Goal: Transaction & Acquisition: Purchase product/service

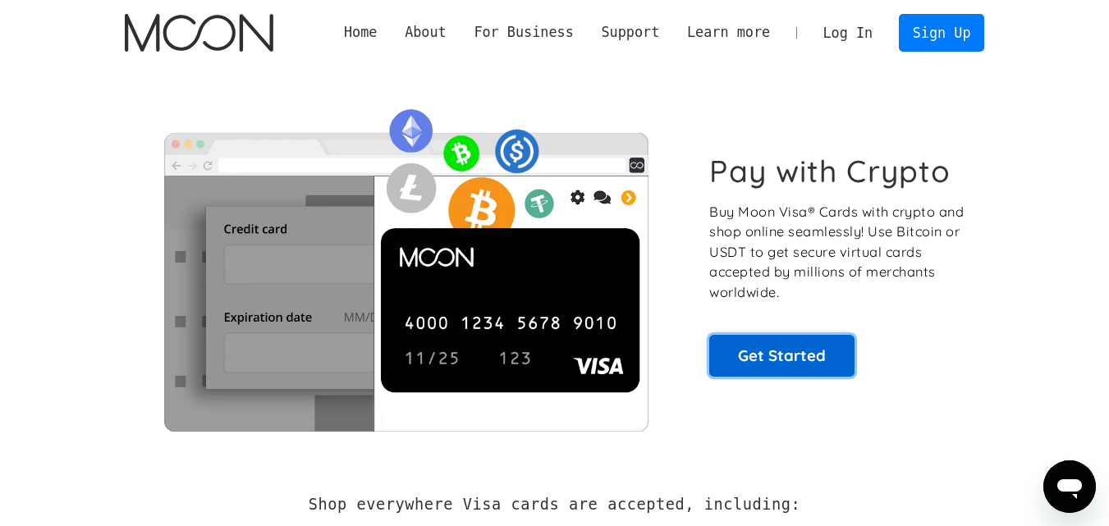
click at [770, 350] on link "Get Started" at bounding box center [782, 355] width 145 height 41
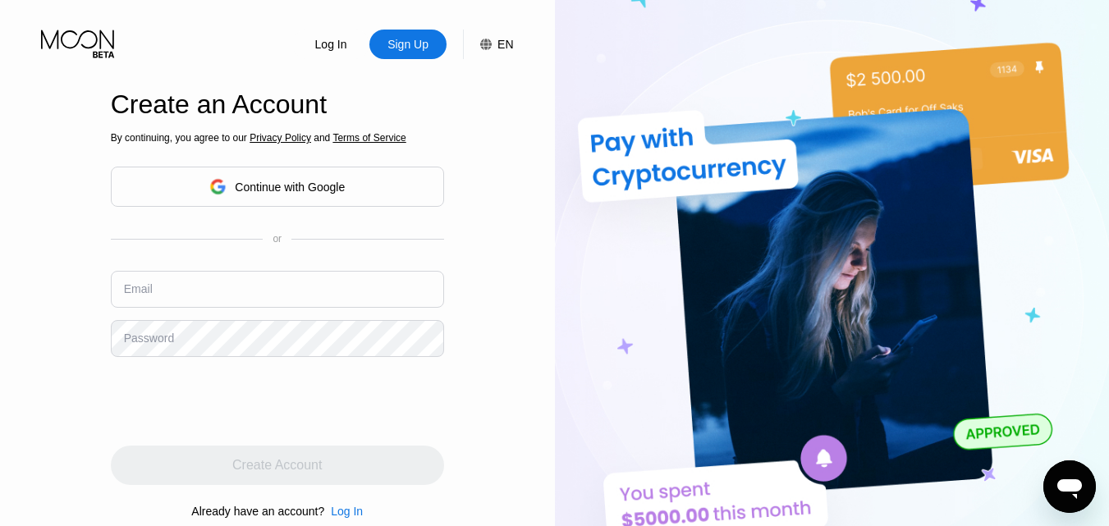
click at [378, 186] on div "Continue with Google" at bounding box center [277, 187] width 333 height 40
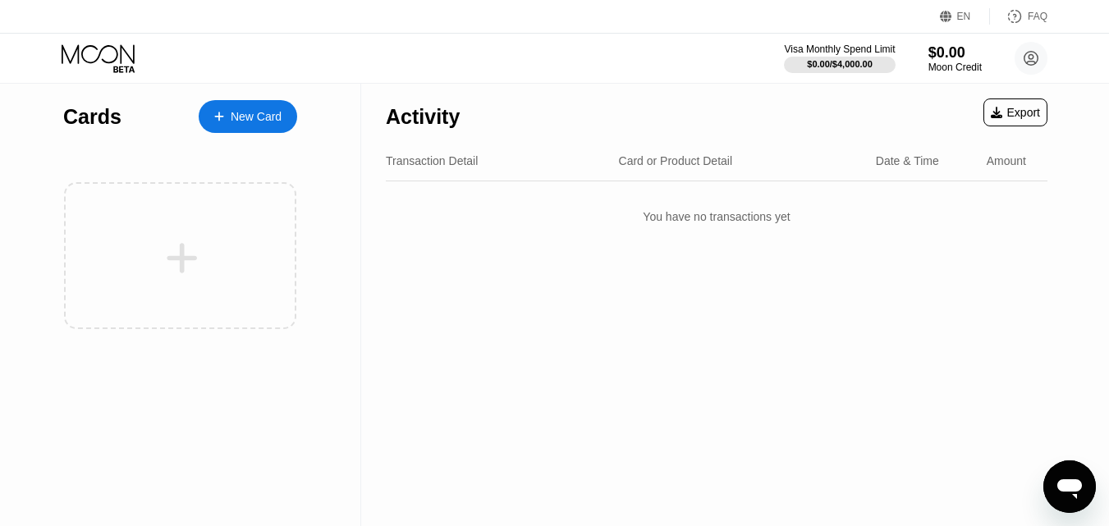
click at [235, 117] on div "New Card" at bounding box center [256, 117] width 51 height 14
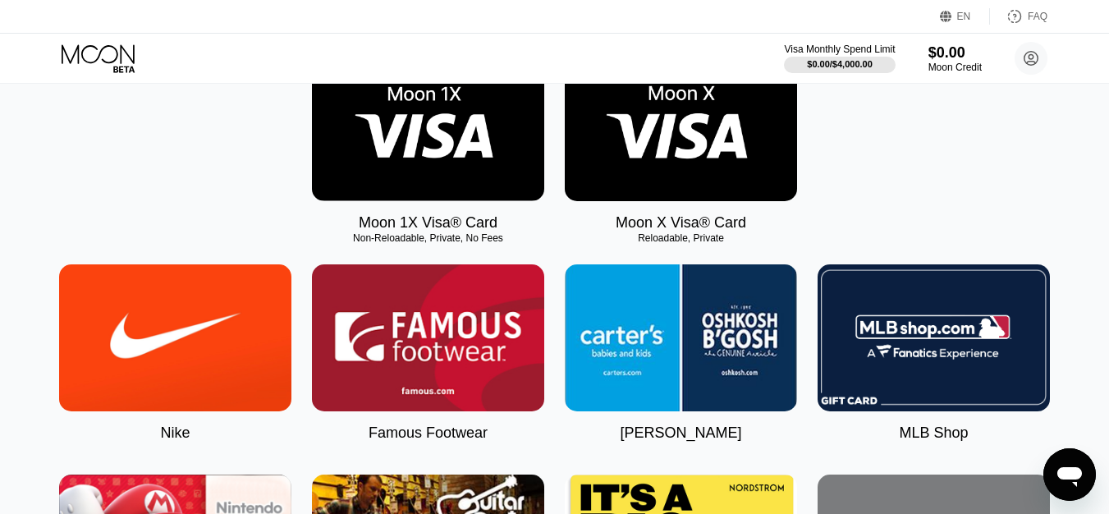
scroll to position [302, 0]
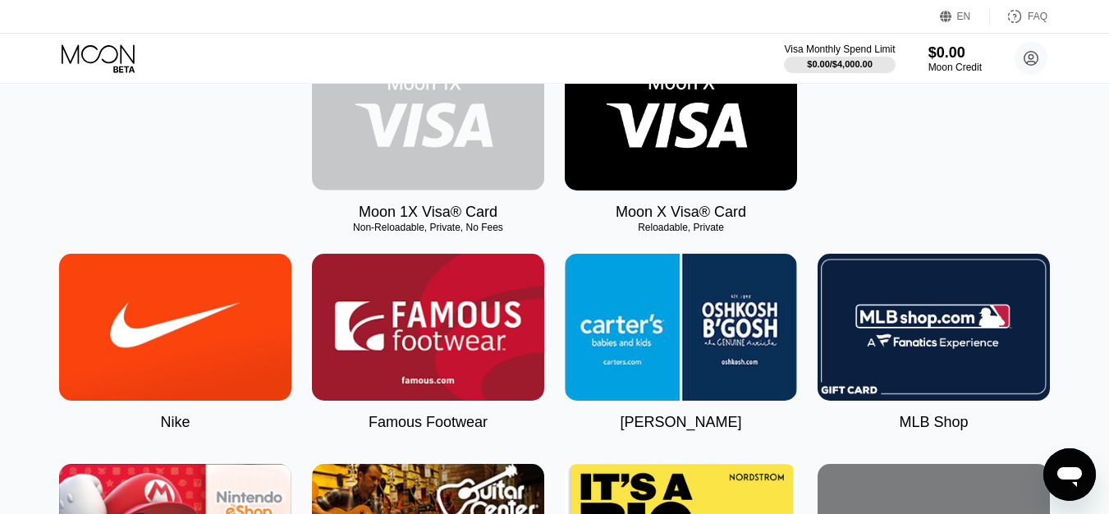
click at [485, 132] on img at bounding box center [428, 117] width 232 height 147
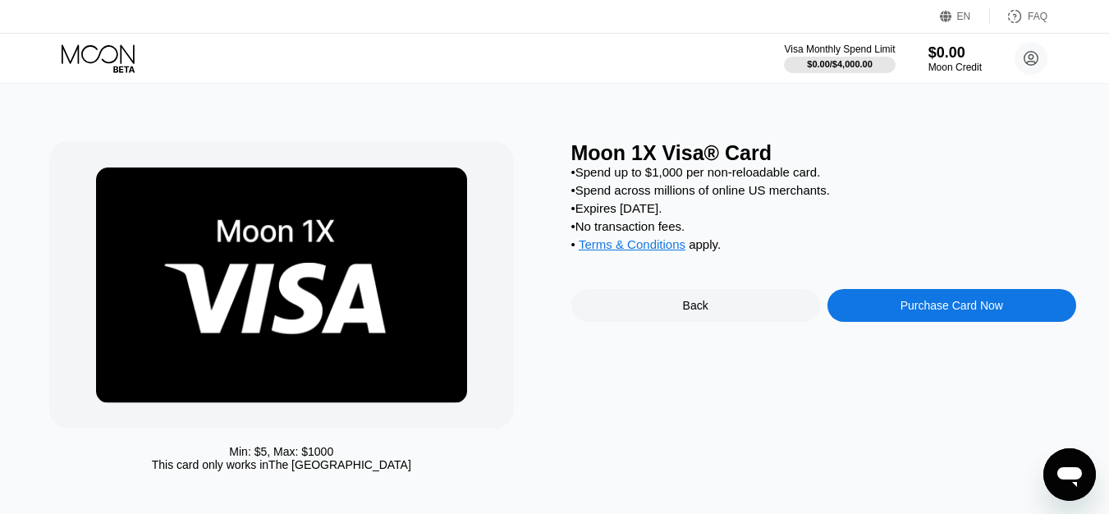
click at [963, 312] on div "Purchase Card Now" at bounding box center [952, 305] width 103 height 13
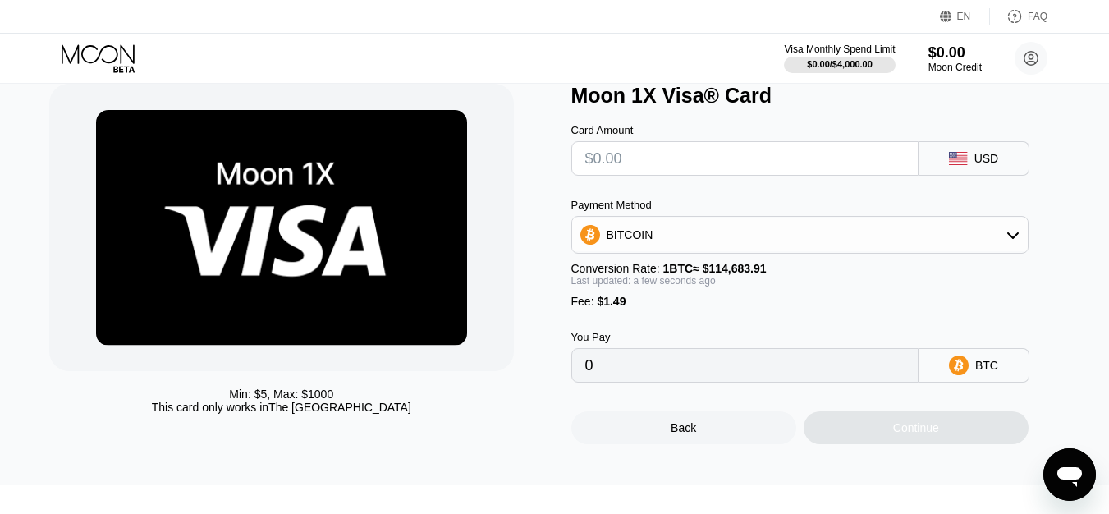
scroll to position [57, 0]
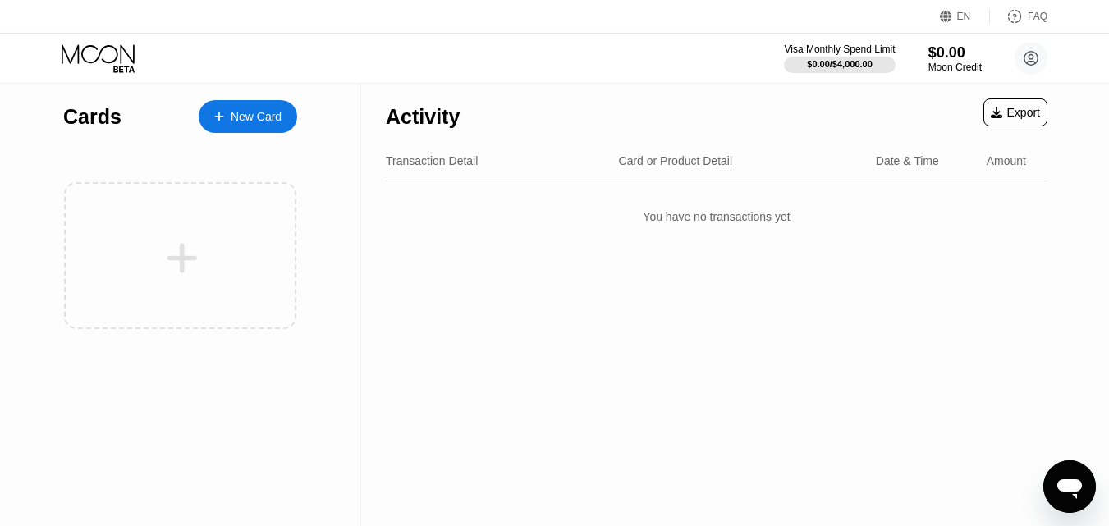
click at [265, 106] on div "New Card" at bounding box center [248, 116] width 99 height 33
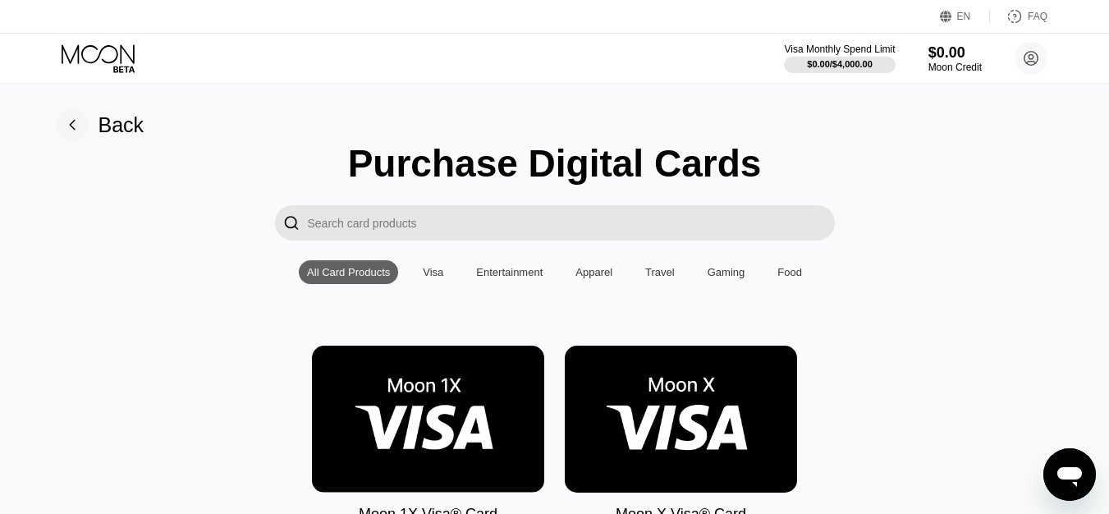
scroll to position [73, 0]
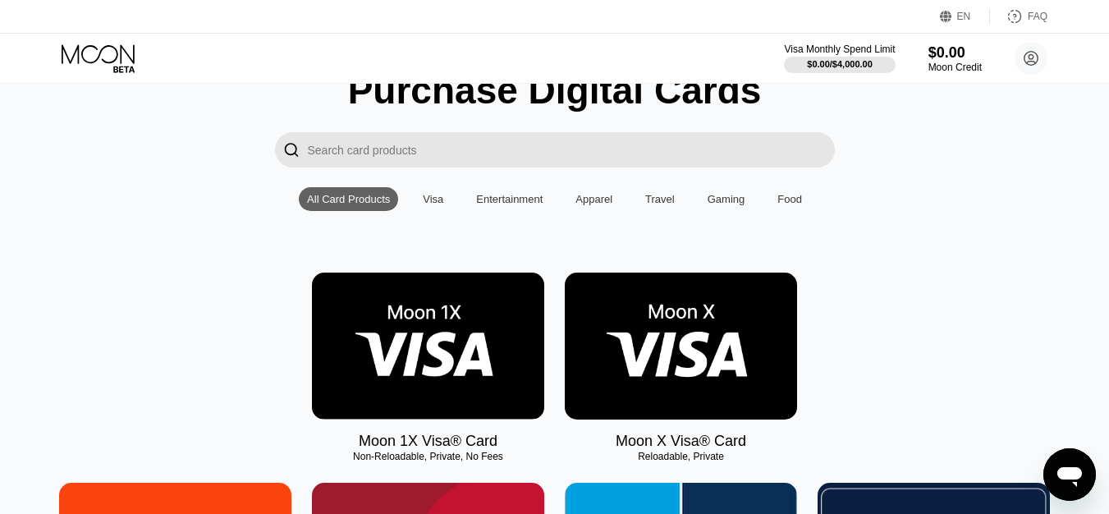
click at [711, 329] on img at bounding box center [681, 346] width 232 height 147
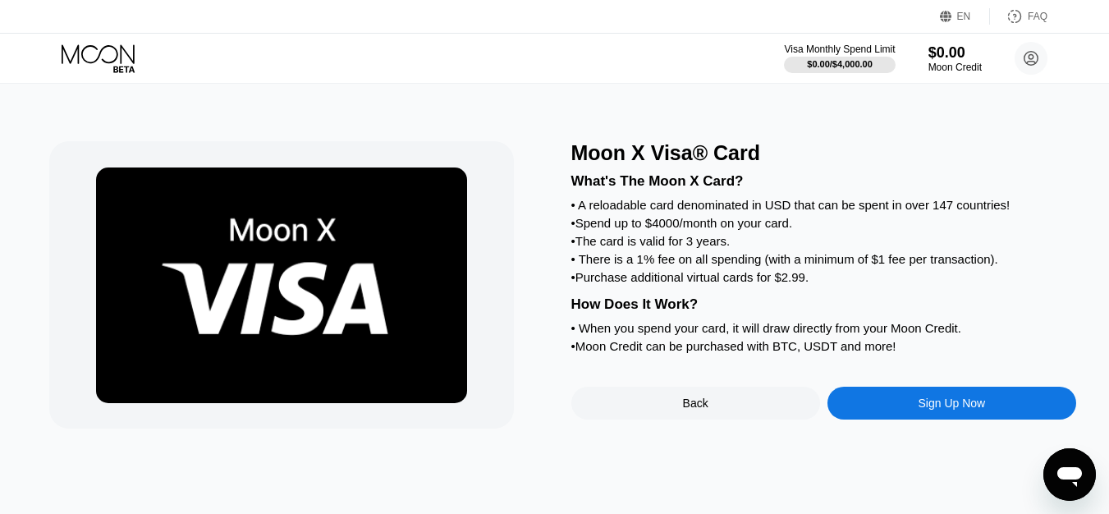
click at [930, 410] on div "Sign Up Now" at bounding box center [952, 403] width 67 height 13
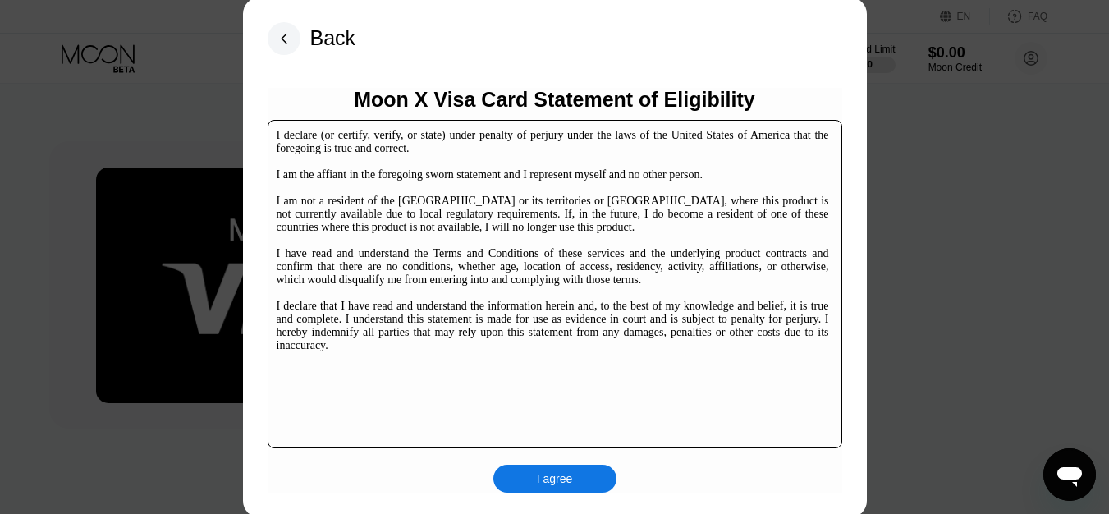
click at [574, 484] on div "I agree" at bounding box center [555, 479] width 123 height 28
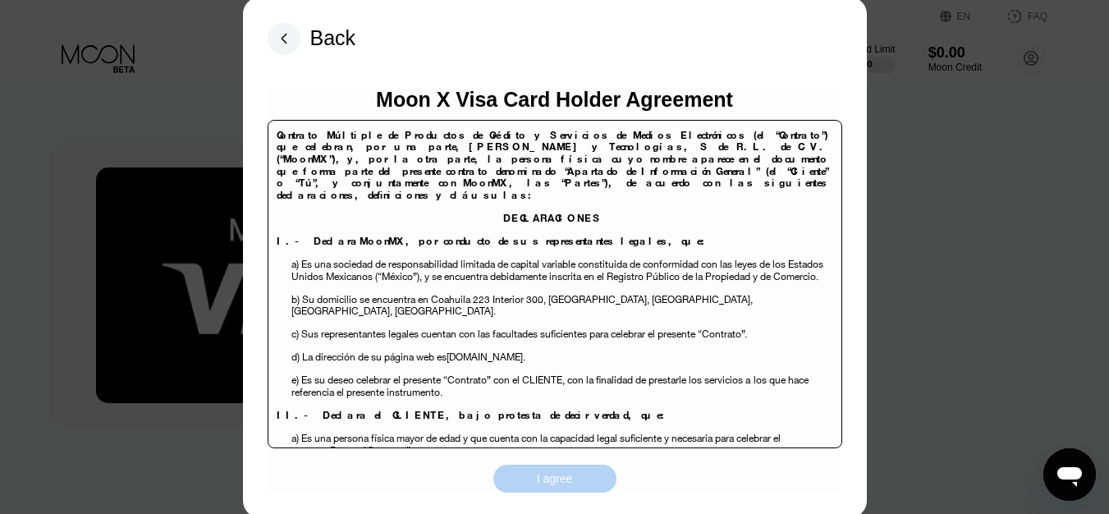
click at [574, 484] on div "I agree" at bounding box center [555, 479] width 123 height 28
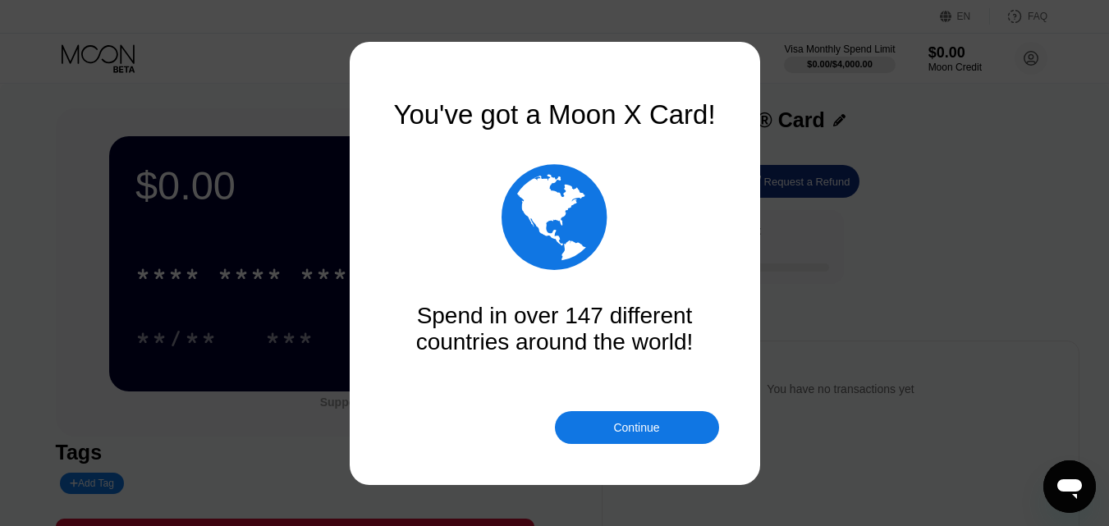
click at [659, 430] on div "Continue" at bounding box center [636, 427] width 46 height 13
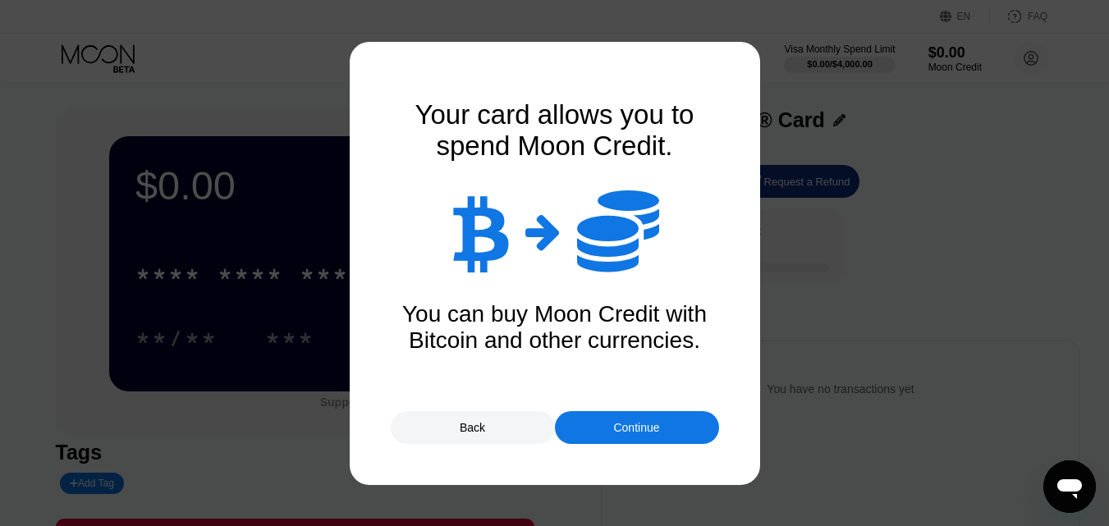
click at [659, 430] on div "Continue" at bounding box center [636, 427] width 46 height 13
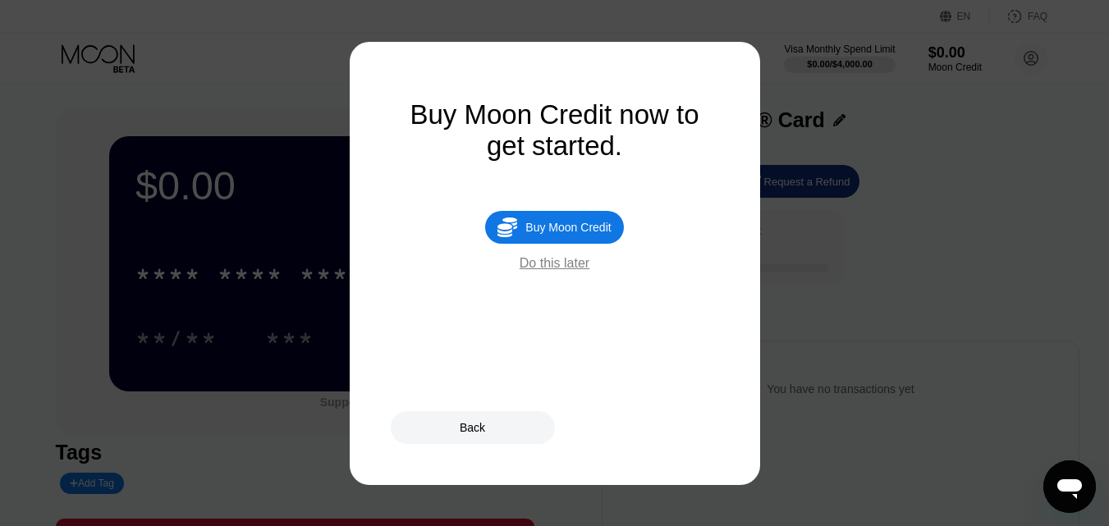
click at [588, 234] on div "Buy Moon Credit" at bounding box center [568, 227] width 85 height 13
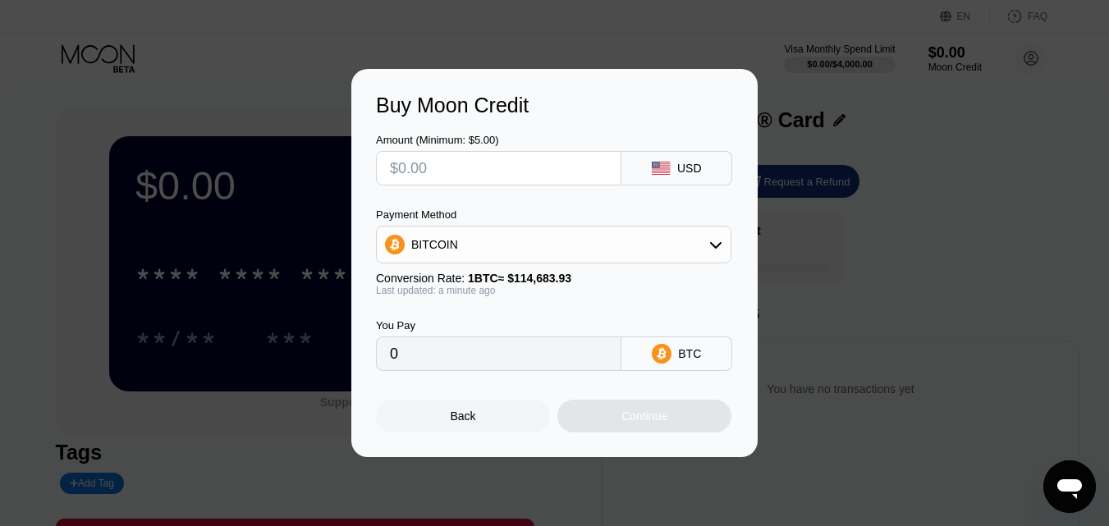
click at [714, 239] on icon at bounding box center [716, 244] width 13 height 13
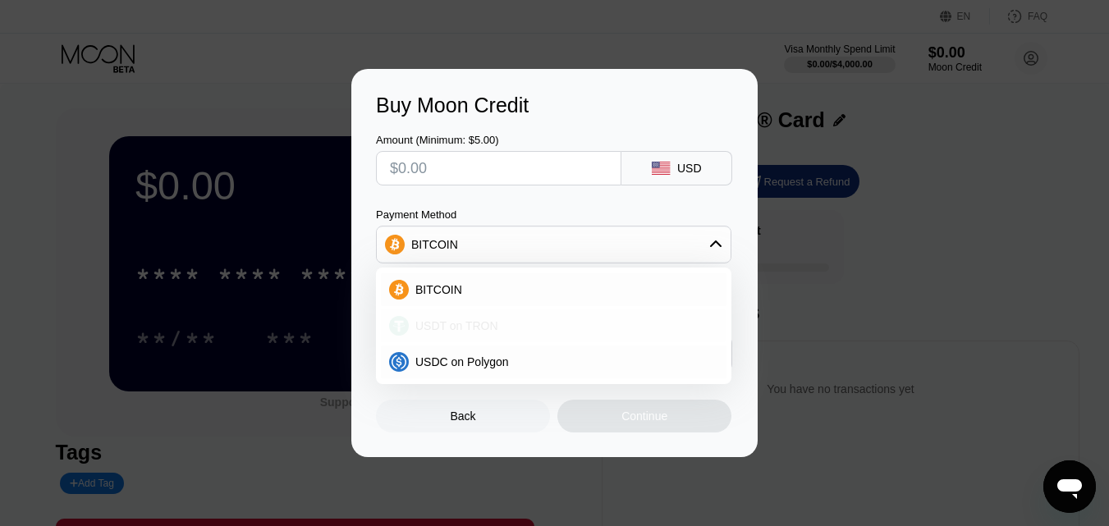
click at [545, 316] on div "USDT on TRON" at bounding box center [554, 326] width 346 height 33
type input "0.00"
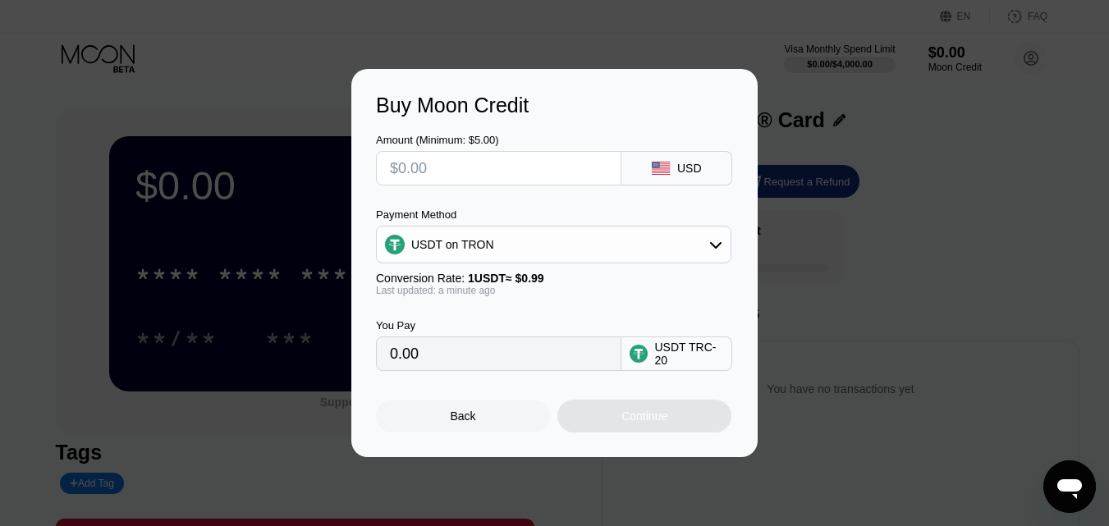
click at [682, 359] on div "USDT TRC-20" at bounding box center [689, 354] width 69 height 26
click at [509, 163] on input "text" at bounding box center [499, 168] width 218 height 33
type input "$10"
type input "10.10"
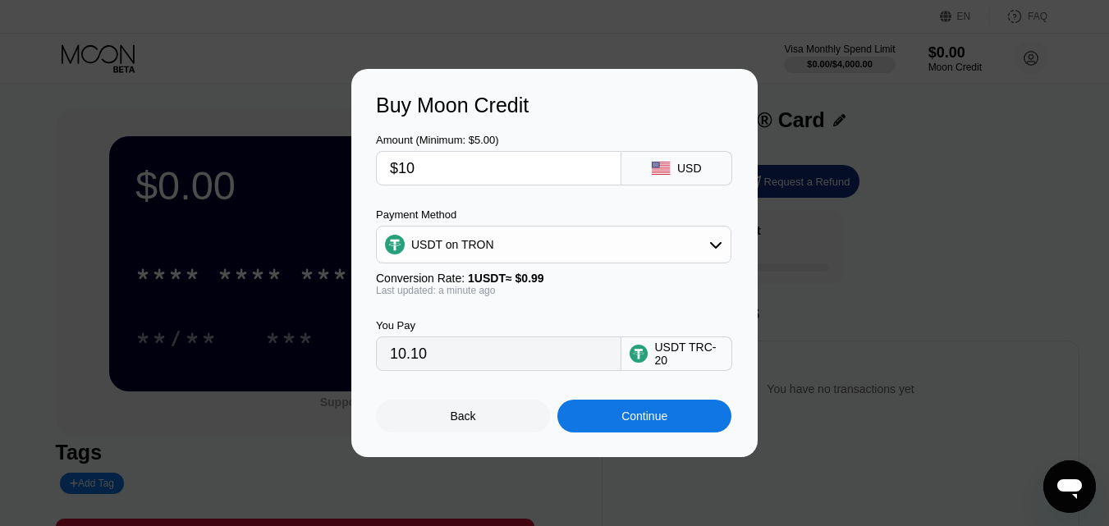
type input "$10"
click at [609, 420] on div "Continue" at bounding box center [645, 416] width 174 height 33
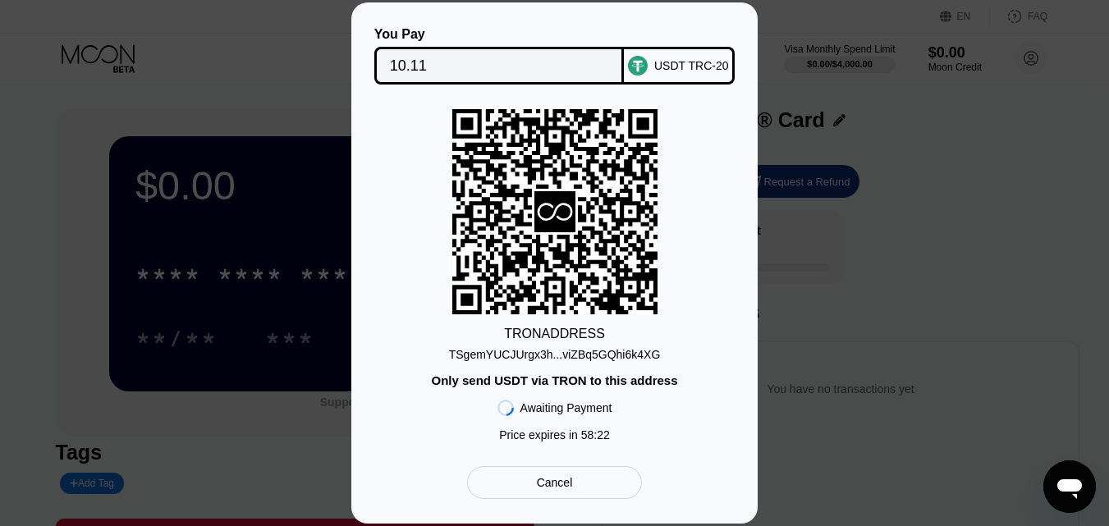
click at [553, 361] on div "TSgemYUCJUrgx3h...viZBq5GQhi6k4XG" at bounding box center [555, 354] width 212 height 13
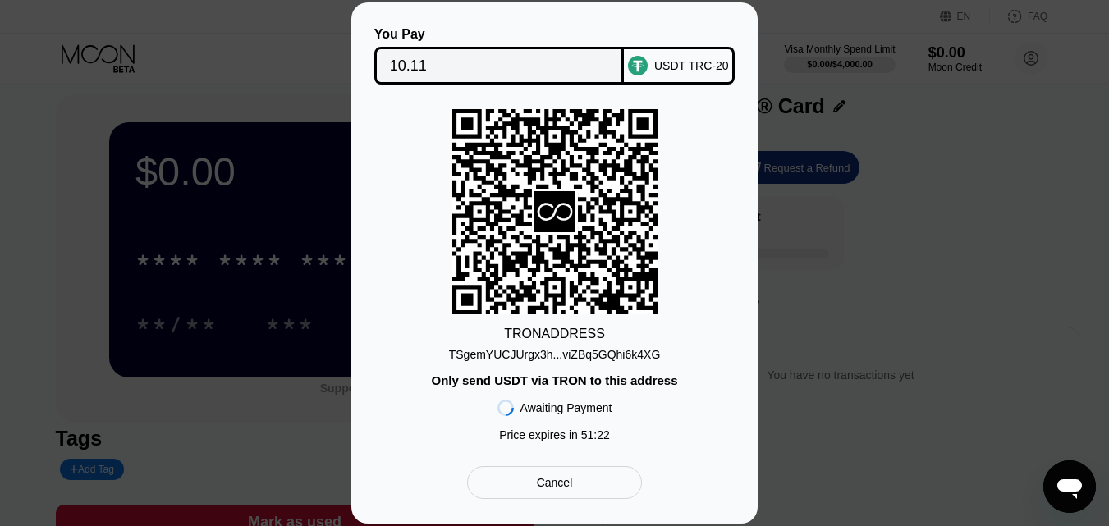
scroll to position [6, 0]
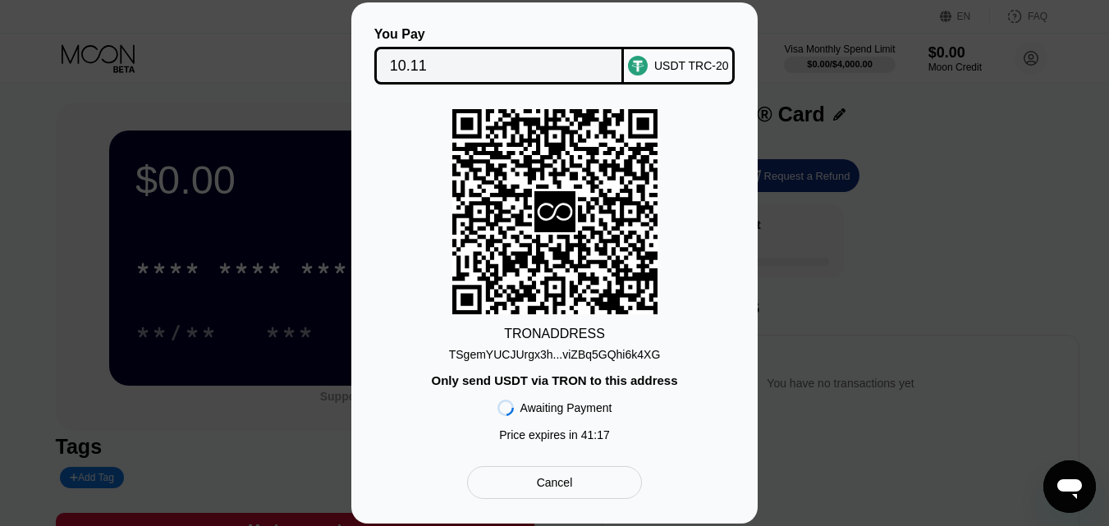
scroll to position [6, 0]
click at [560, 482] on div "Cancel" at bounding box center [555, 482] width 36 height 15
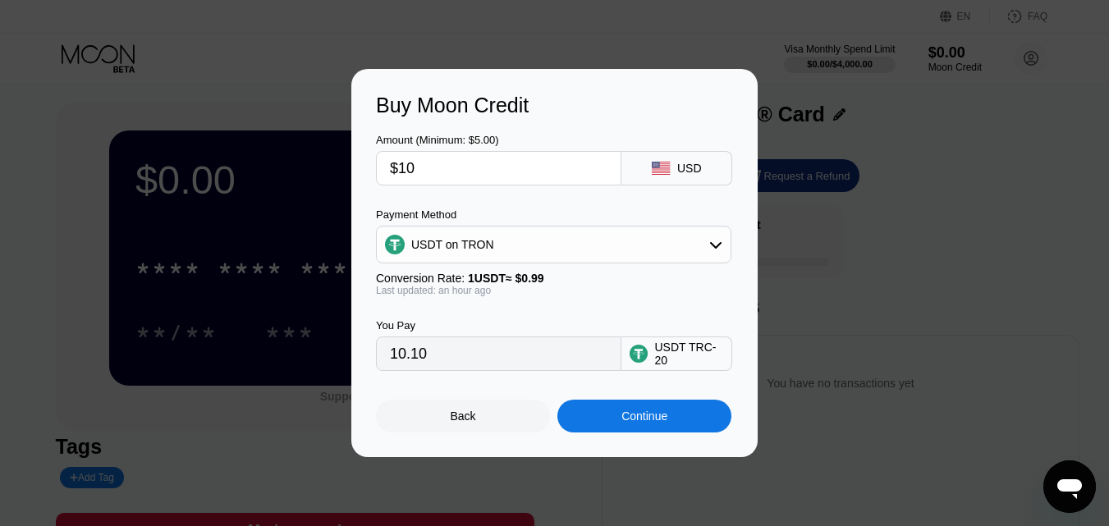
click at [472, 431] on div "Back" at bounding box center [463, 416] width 174 height 33
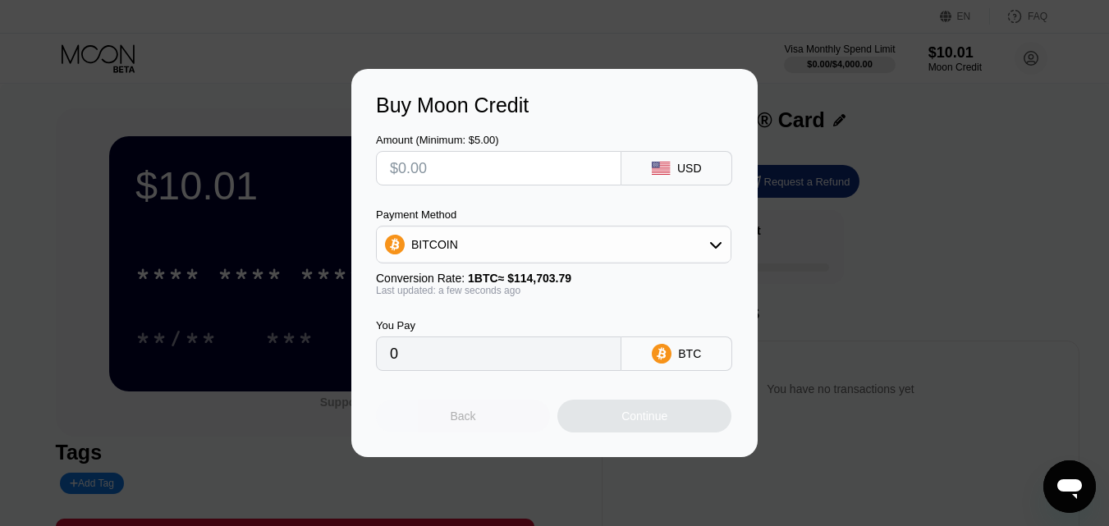
click at [465, 423] on div "Back" at bounding box center [463, 416] width 25 height 13
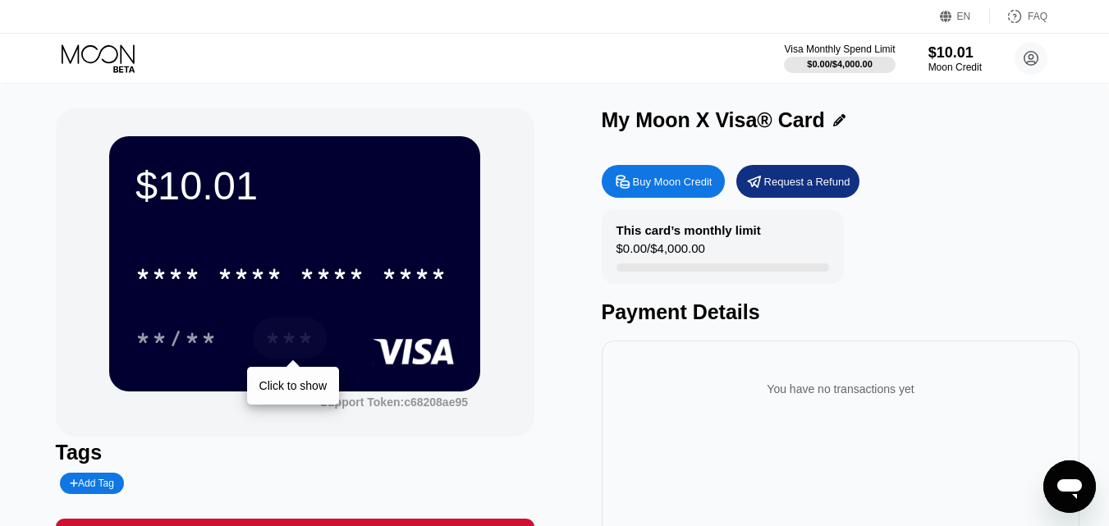
click at [261, 344] on div "***" at bounding box center [290, 338] width 74 height 41
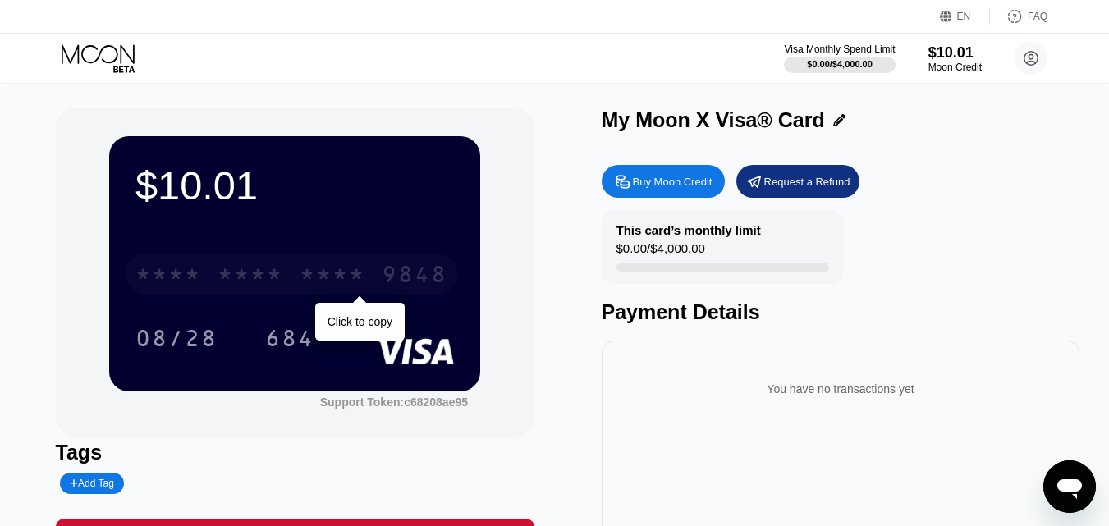
click at [215, 277] on div "* * * * * * * * * * * * 9848" at bounding box center [292, 274] width 332 height 41
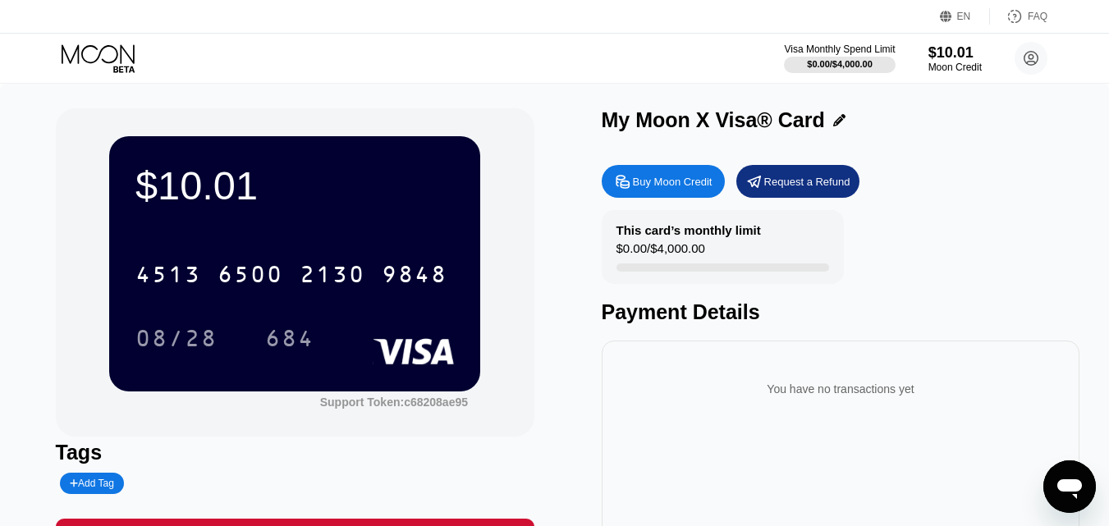
click at [359, 320] on div "08/28 684" at bounding box center [295, 338] width 319 height 41
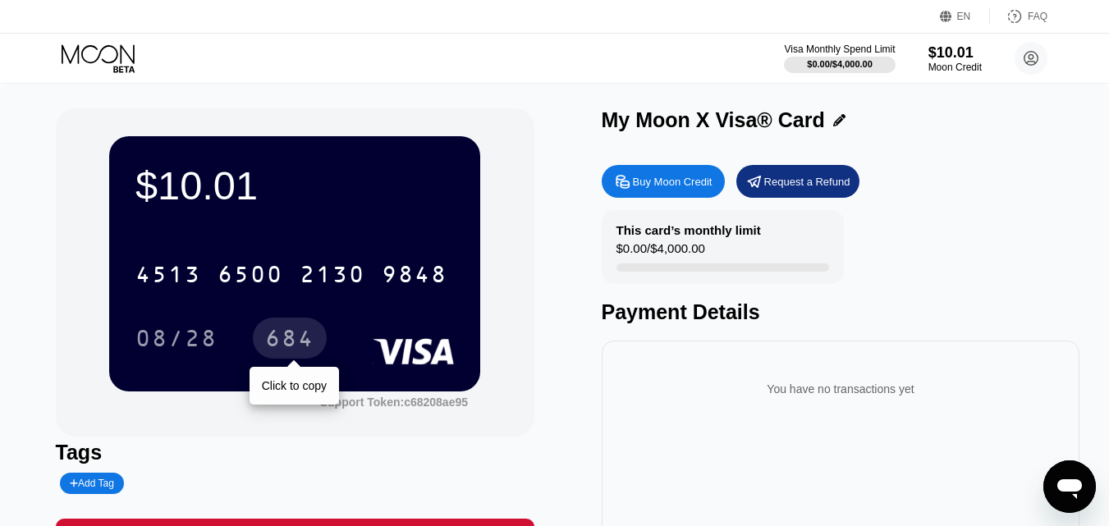
click at [292, 345] on div "684" at bounding box center [289, 341] width 49 height 26
click at [300, 342] on div "684" at bounding box center [289, 341] width 49 height 26
